Goal: Check status

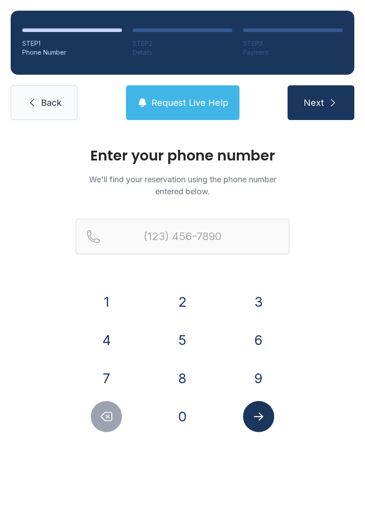
click at [107, 378] on button "7" at bounding box center [106, 378] width 31 height 31
click at [189, 304] on button "2" at bounding box center [182, 301] width 31 height 31
click at [114, 374] on button "7" at bounding box center [106, 378] width 31 height 31
click at [193, 304] on button "2" at bounding box center [182, 301] width 31 height 31
click at [110, 341] on button "4" at bounding box center [106, 340] width 31 height 31
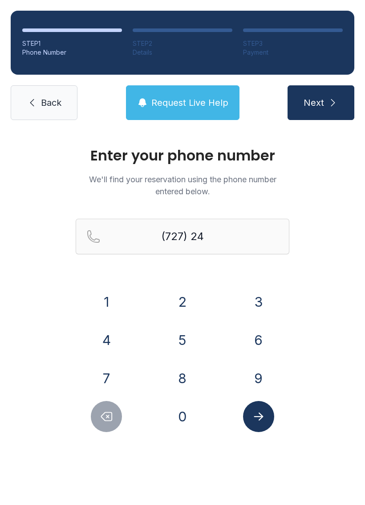
click at [185, 384] on button "8" at bounding box center [182, 378] width 31 height 31
click at [185, 382] on button "8" at bounding box center [182, 378] width 31 height 31
click at [117, 339] on button "4" at bounding box center [106, 340] width 31 height 31
click at [183, 381] on button "8" at bounding box center [182, 378] width 31 height 31
click at [255, 305] on button "3" at bounding box center [258, 301] width 31 height 31
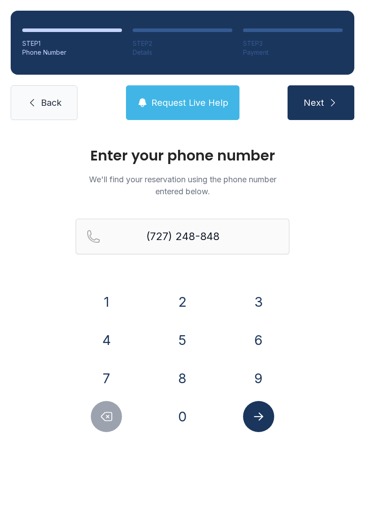
type input "[PHONE_NUMBER]"
click at [258, 419] on icon "Submit lookup form" at bounding box center [258, 416] width 13 height 13
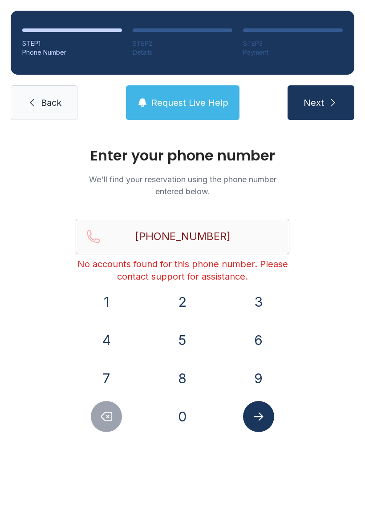
click at [57, 101] on span "Back" at bounding box center [51, 103] width 20 height 12
